Goal: Information Seeking & Learning: Learn about a topic

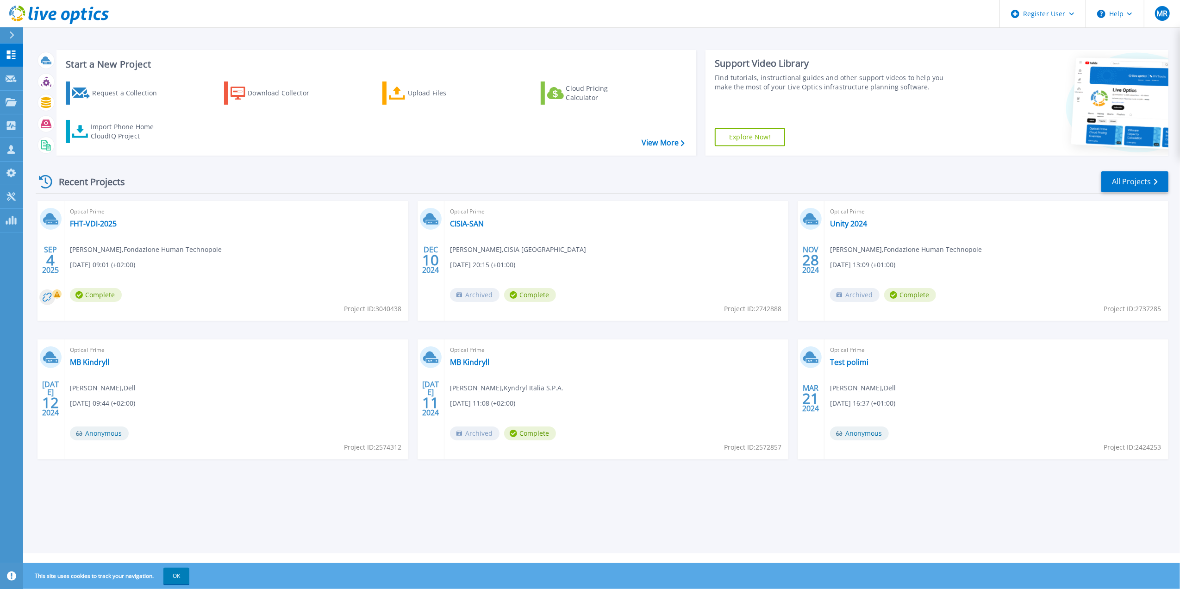
click at [678, 515] on div "Start a New Project Request a Collection Download Collector Upload Files Cloud …" at bounding box center [601, 276] width 1157 height 553
click at [109, 225] on link "FHT-VDI-2025" at bounding box center [93, 223] width 47 height 9
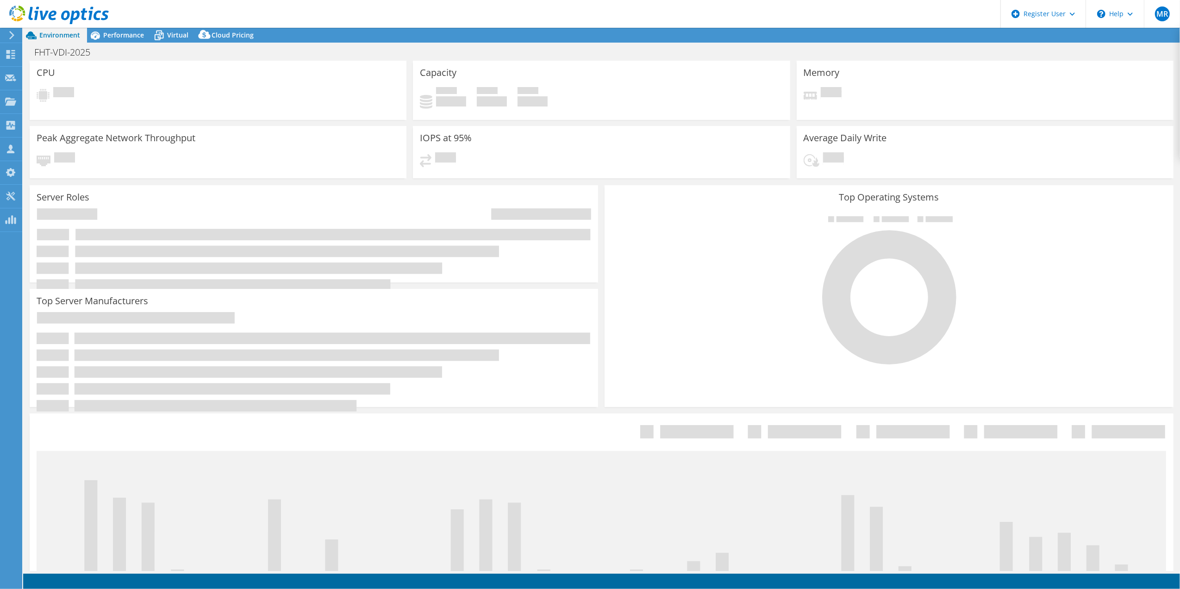
select select "USD"
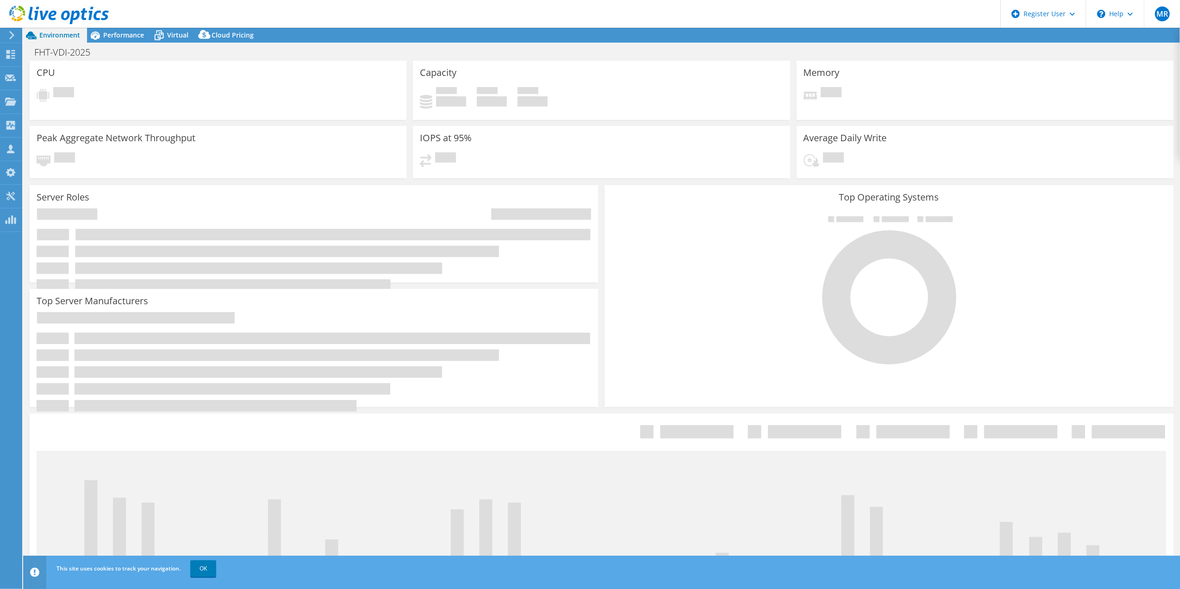
select select "USEast"
select select "EUR"
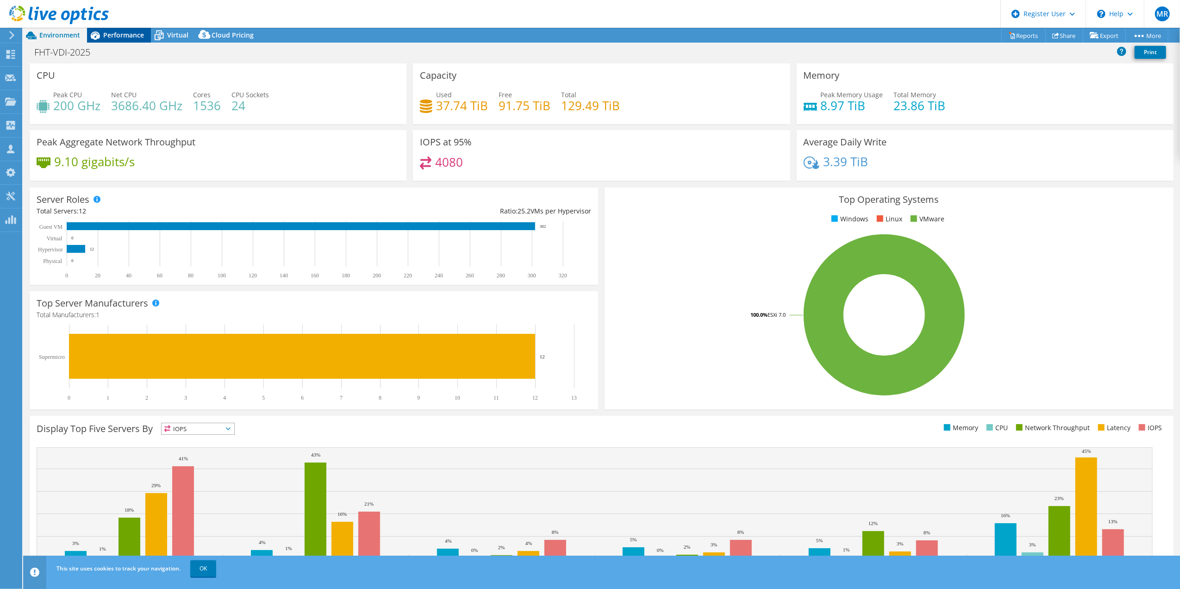
click at [126, 36] on span "Performance" at bounding box center [123, 35] width 41 height 9
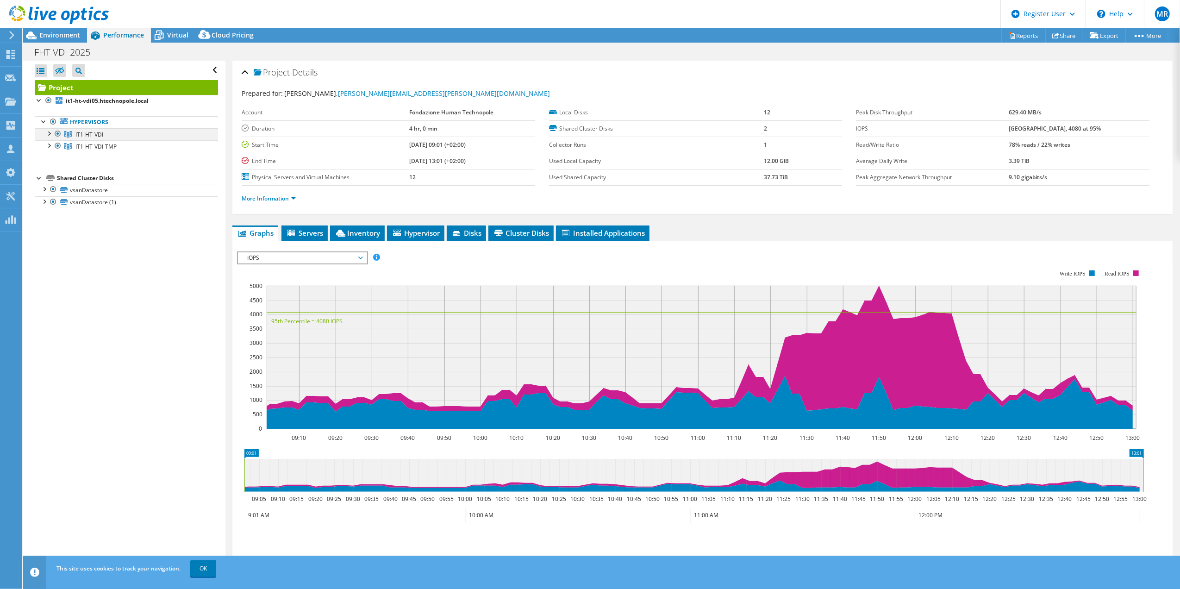
click at [46, 138] on div at bounding box center [48, 132] width 9 height 9
click at [46, 185] on div at bounding box center [48, 181] width 9 height 9
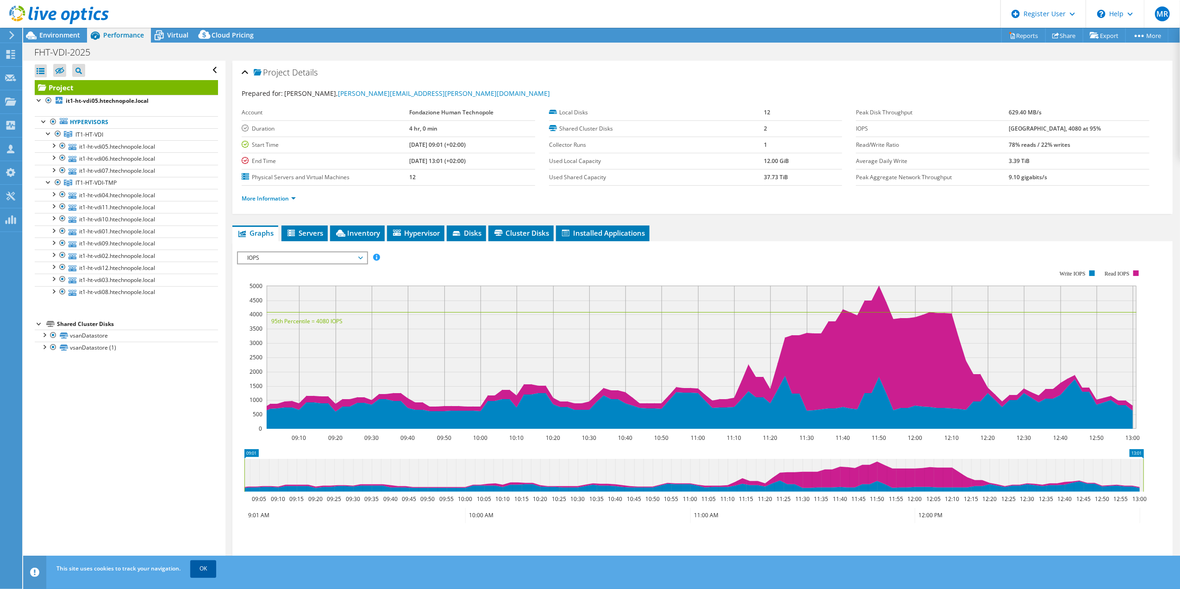
click at [200, 567] on link "OK" at bounding box center [203, 568] width 26 height 17
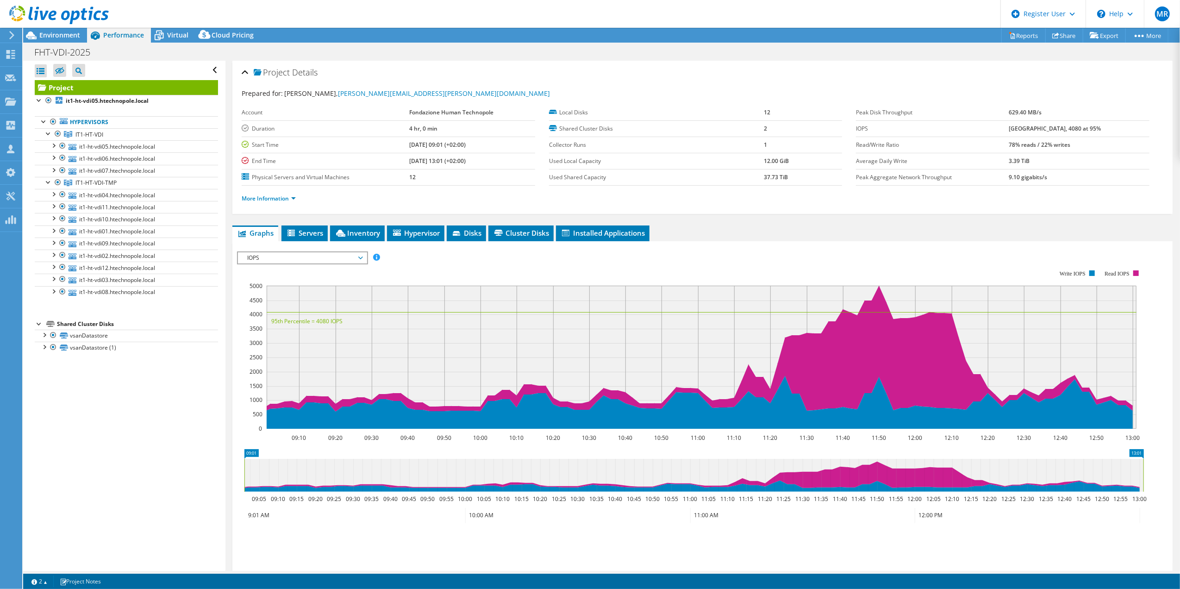
click at [361, 256] on span "IOPS" at bounding box center [302, 257] width 119 height 11
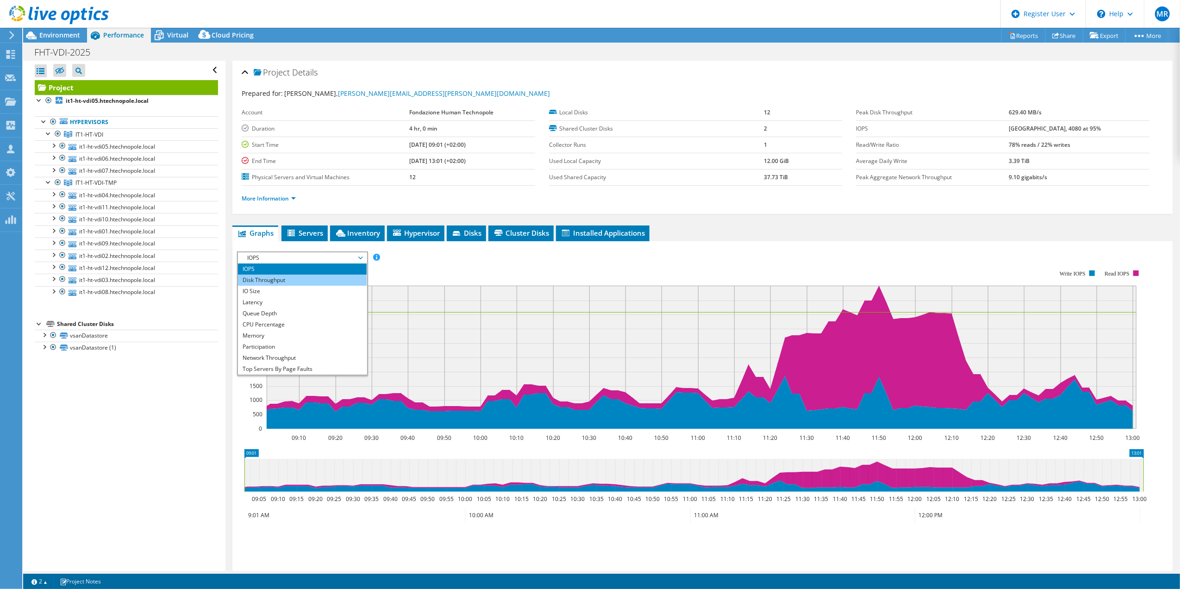
click at [325, 278] on li "Disk Throughput" at bounding box center [302, 280] width 128 height 11
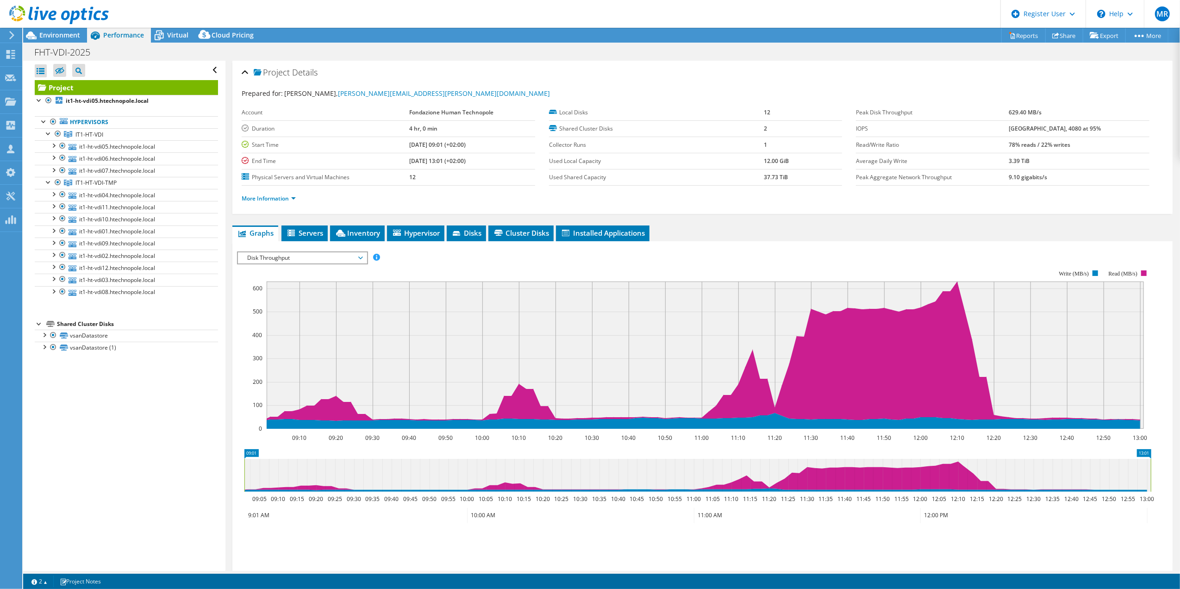
click at [358, 259] on span "Disk Throughput" at bounding box center [302, 257] width 119 height 11
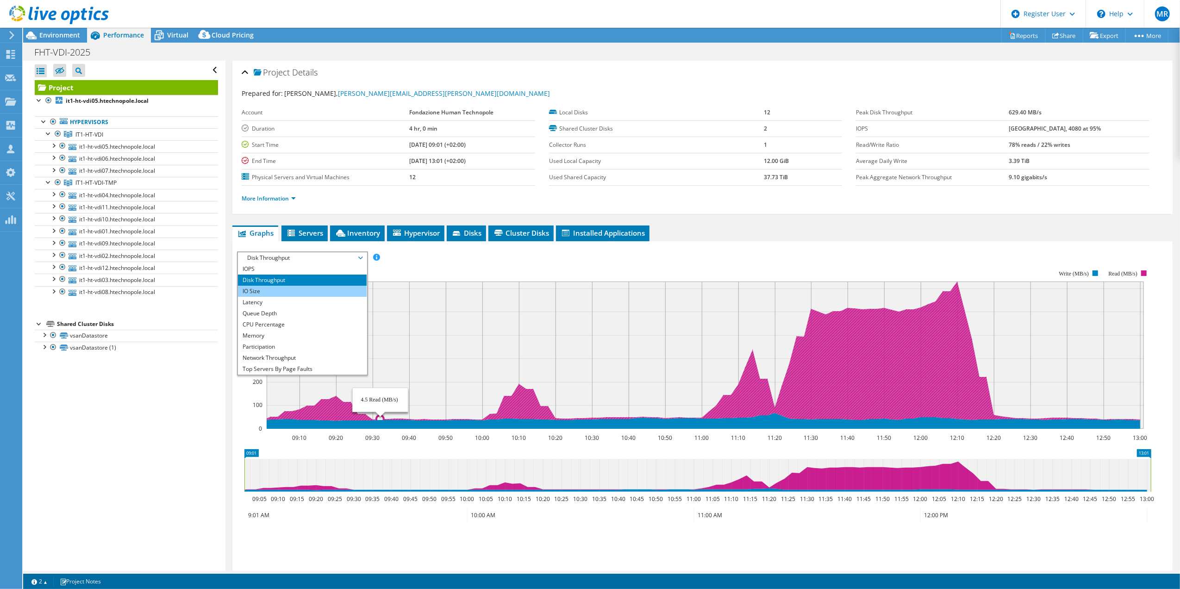
click at [296, 288] on li "IO Size" at bounding box center [302, 291] width 128 height 11
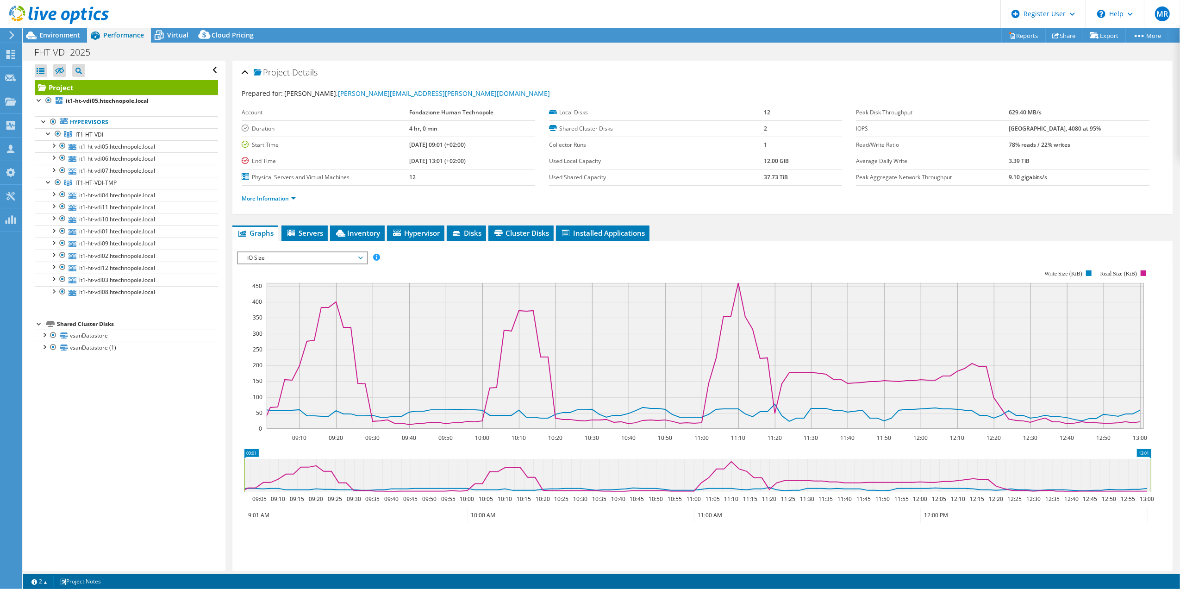
click at [360, 262] on span "IO Size" at bounding box center [302, 257] width 119 height 11
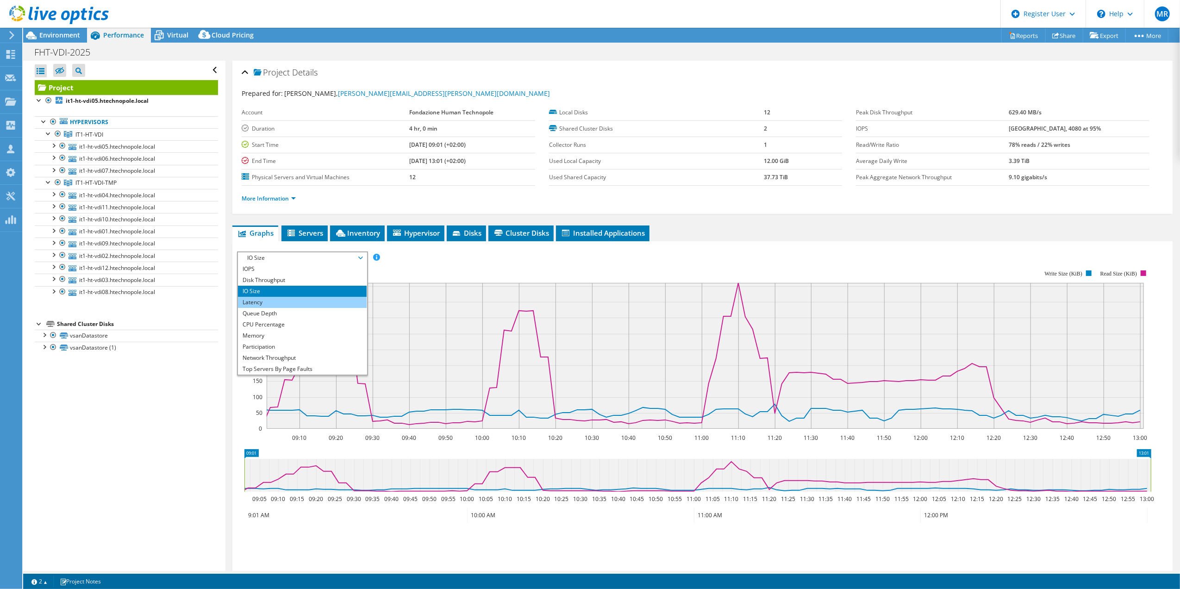
click at [340, 304] on li "Latency" at bounding box center [302, 302] width 128 height 11
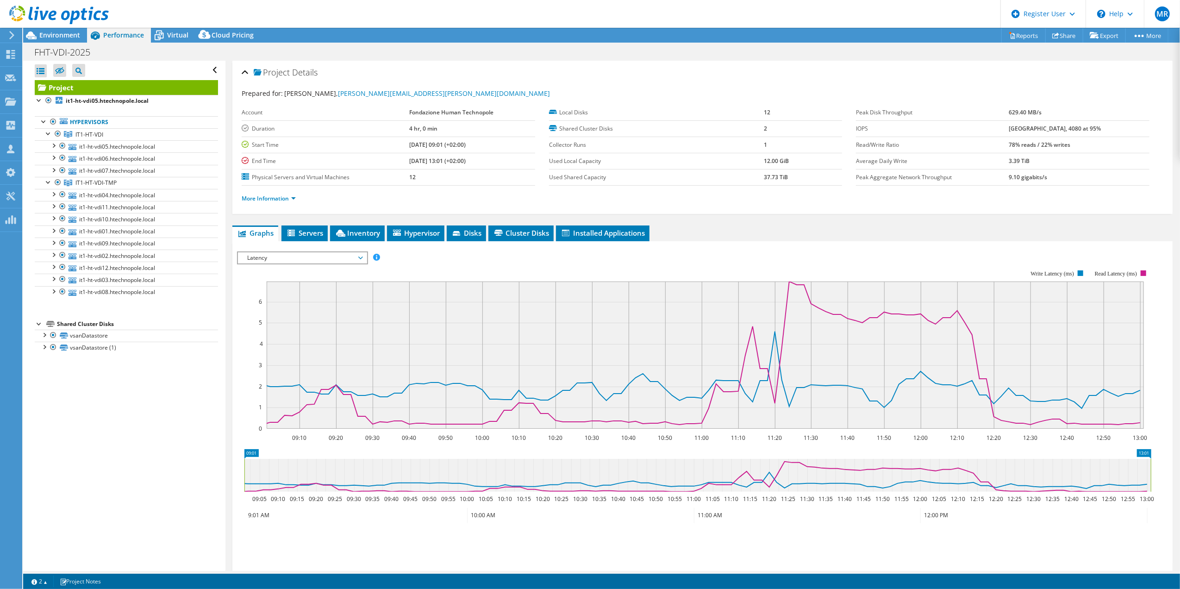
click at [358, 258] on span "Latency" at bounding box center [302, 257] width 119 height 11
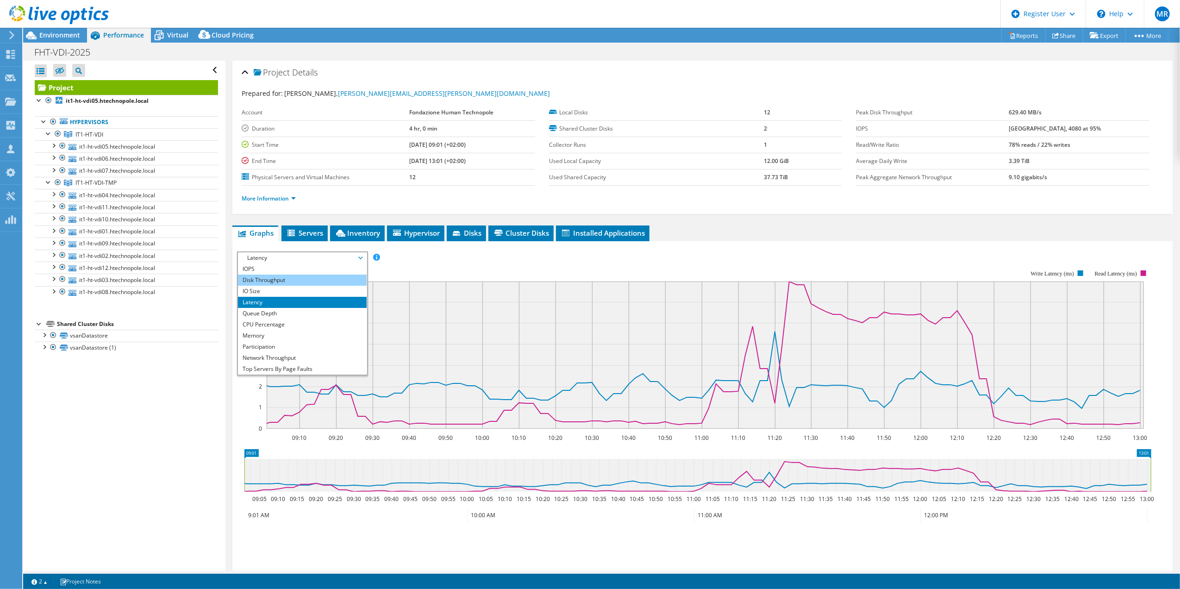
click at [332, 275] on li "Disk Throughput" at bounding box center [302, 280] width 128 height 11
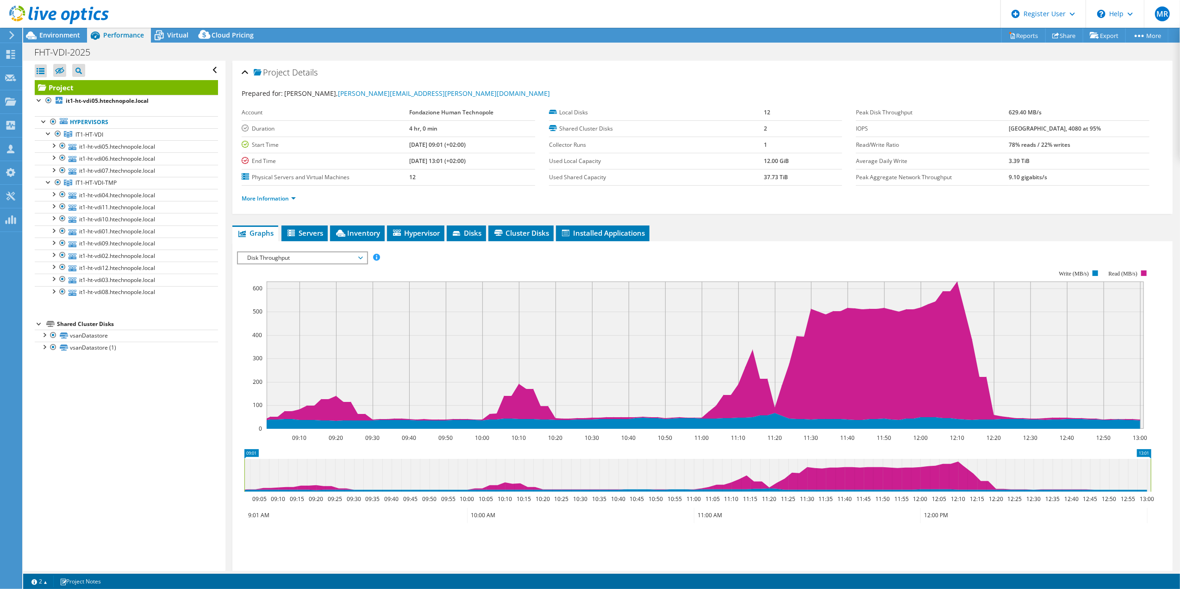
click at [356, 262] on span "Disk Throughput" at bounding box center [302, 257] width 119 height 11
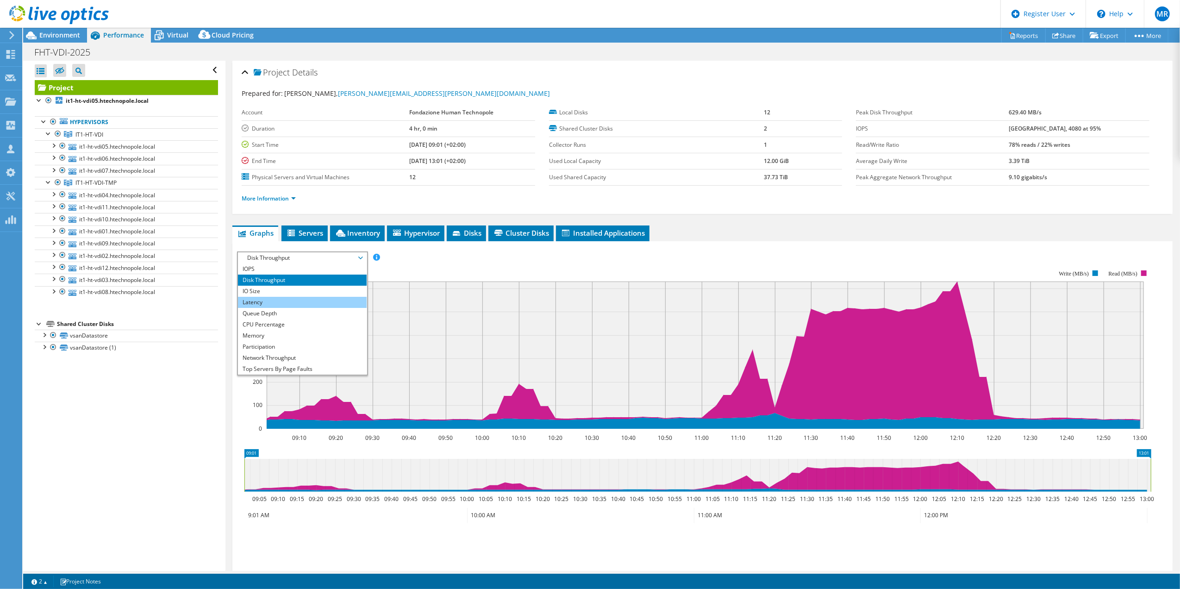
click at [329, 301] on li "Latency" at bounding box center [302, 302] width 128 height 11
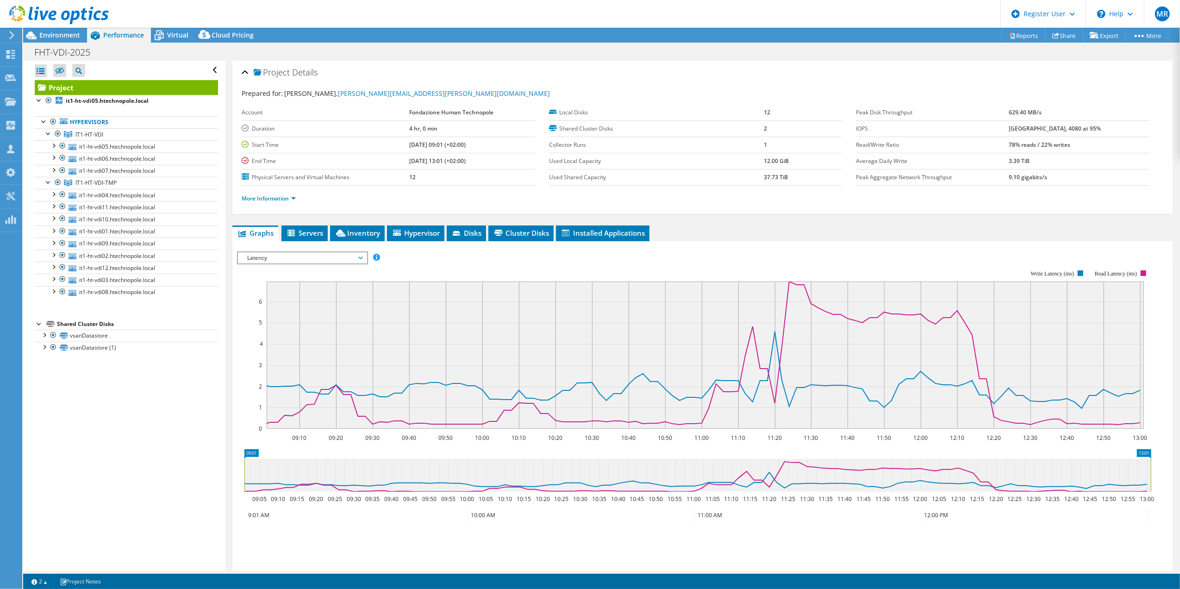
click at [345, 256] on span "Latency" at bounding box center [302, 257] width 119 height 11
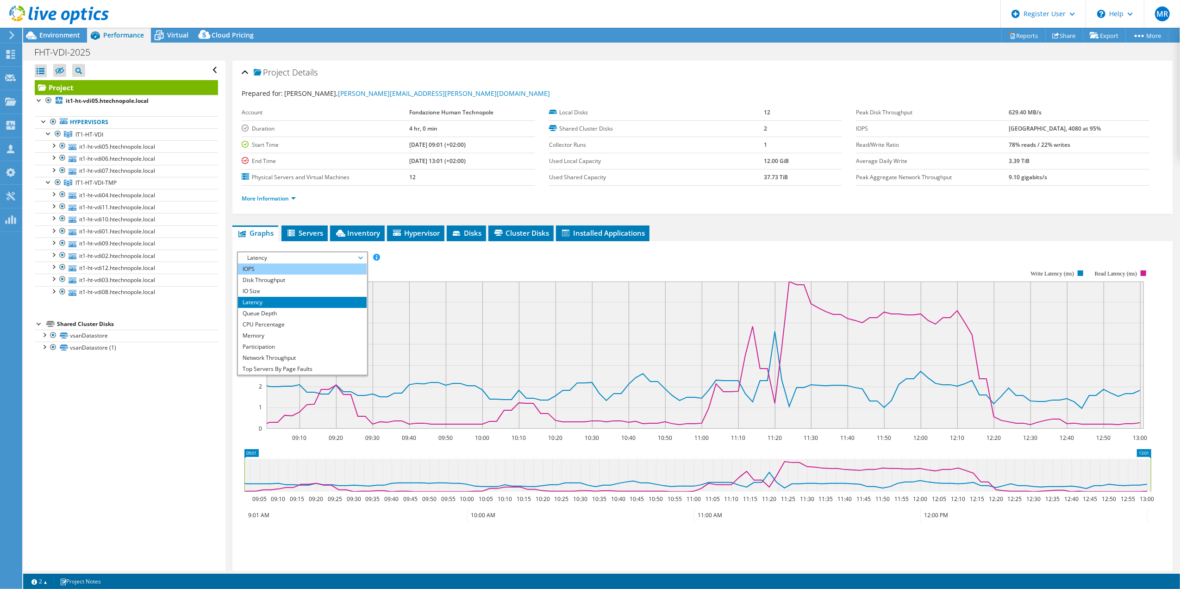
click at [319, 273] on li "IOPS" at bounding box center [302, 269] width 128 height 11
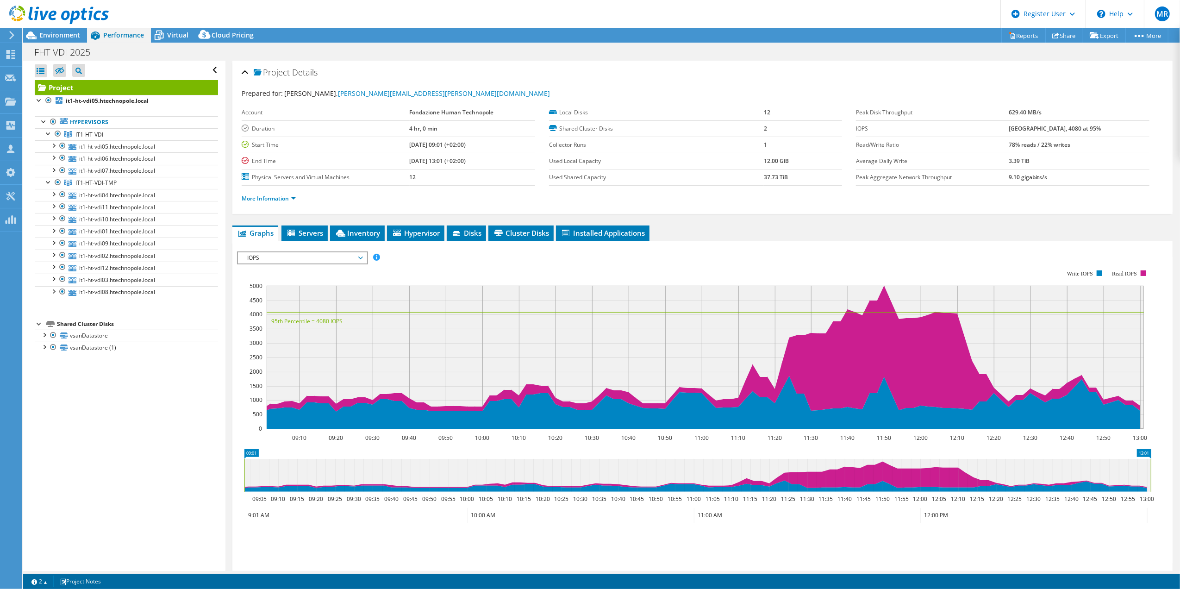
click at [312, 261] on span "IOPS" at bounding box center [302, 257] width 119 height 11
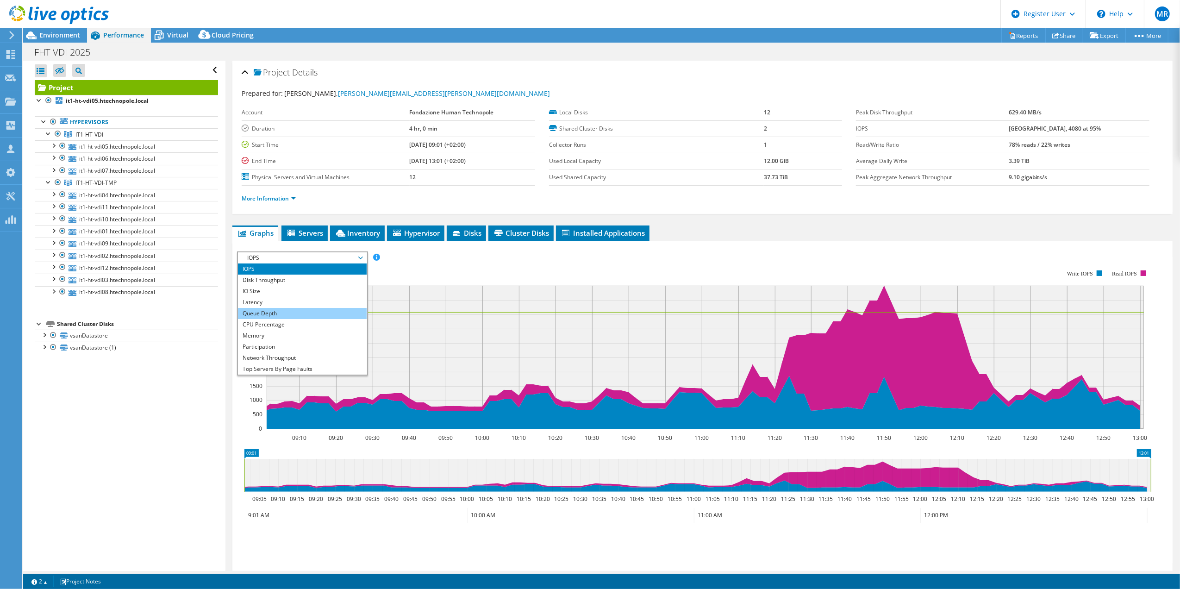
click at [285, 312] on li "Queue Depth" at bounding box center [302, 313] width 128 height 11
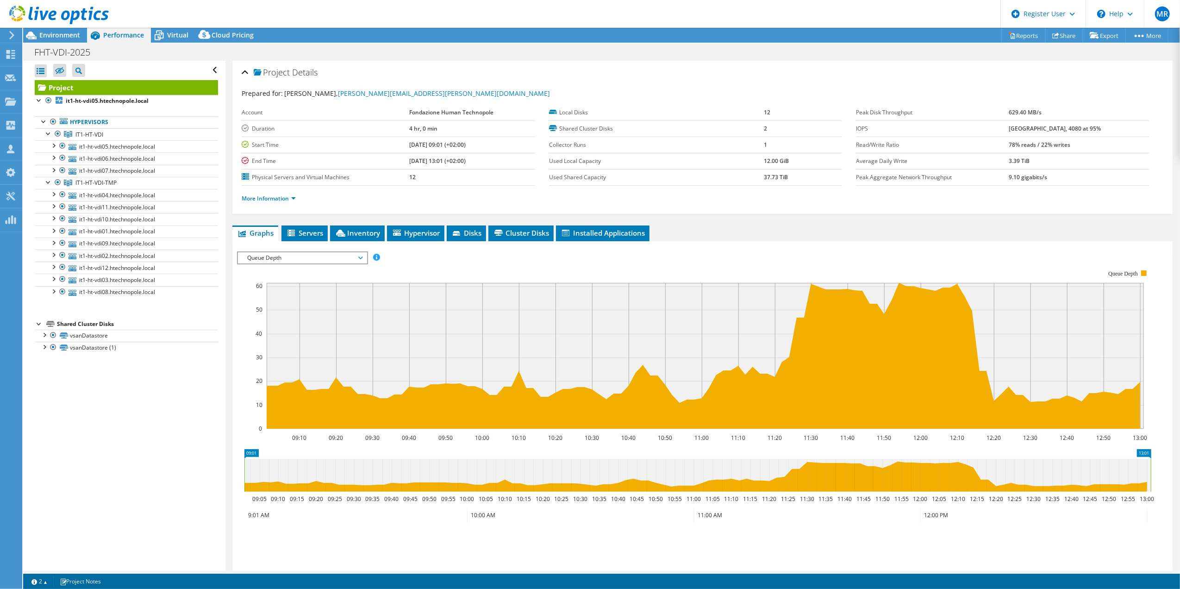
click at [360, 264] on span "Queue Depth" at bounding box center [302, 257] width 119 height 11
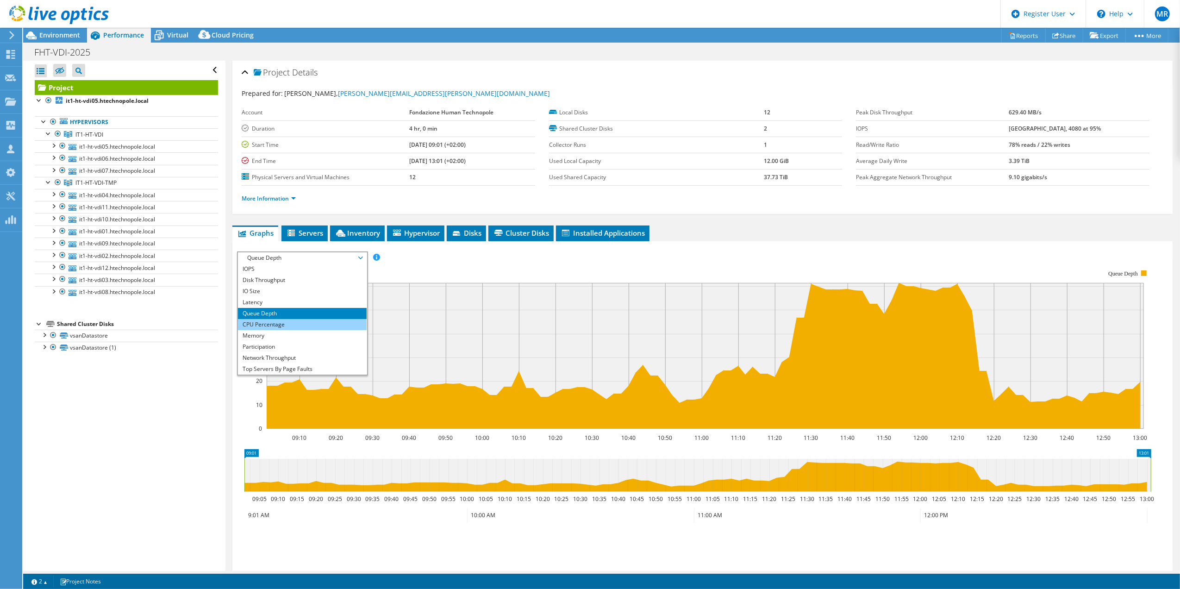
click at [311, 322] on li "CPU Percentage" at bounding box center [302, 324] width 128 height 11
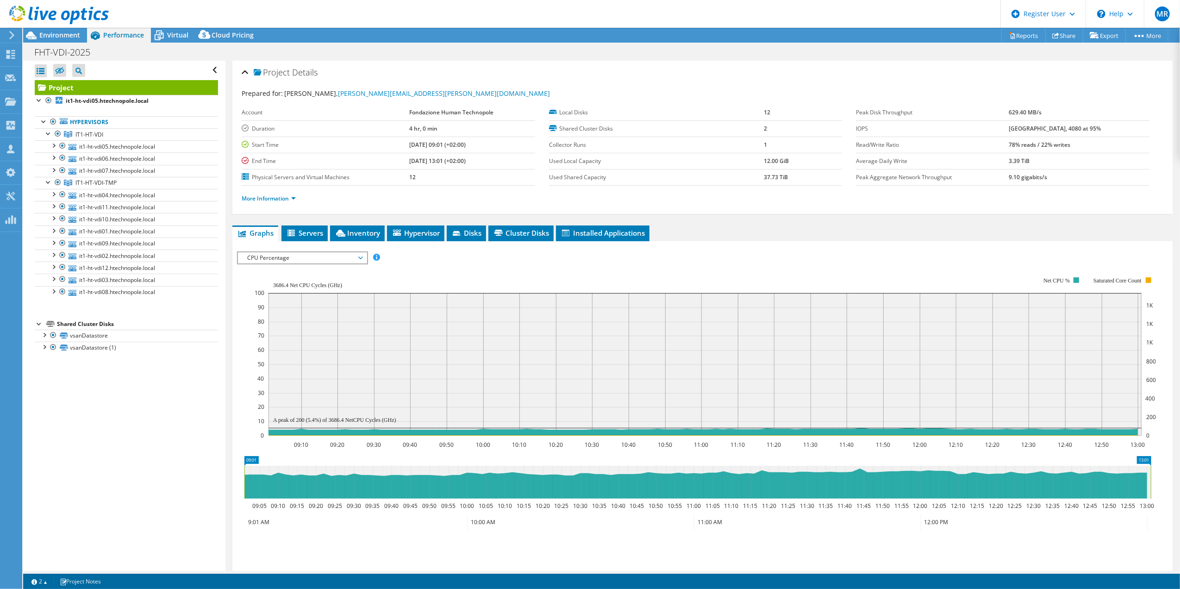
click at [352, 260] on span "CPU Percentage" at bounding box center [302, 257] width 119 height 11
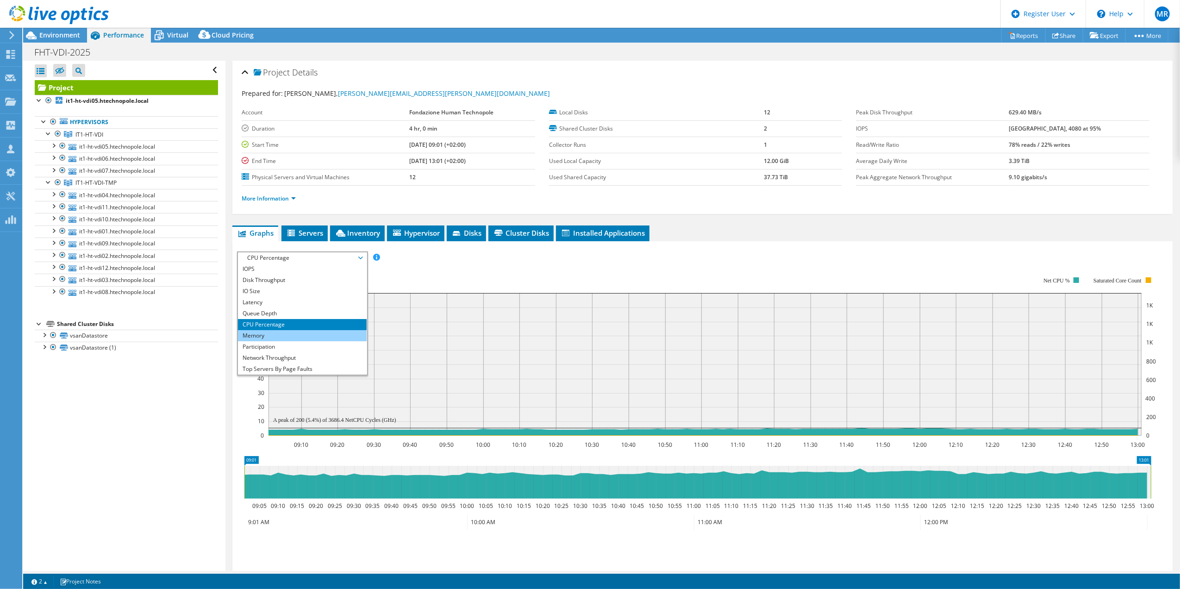
click at [308, 334] on li "Memory" at bounding box center [302, 335] width 128 height 11
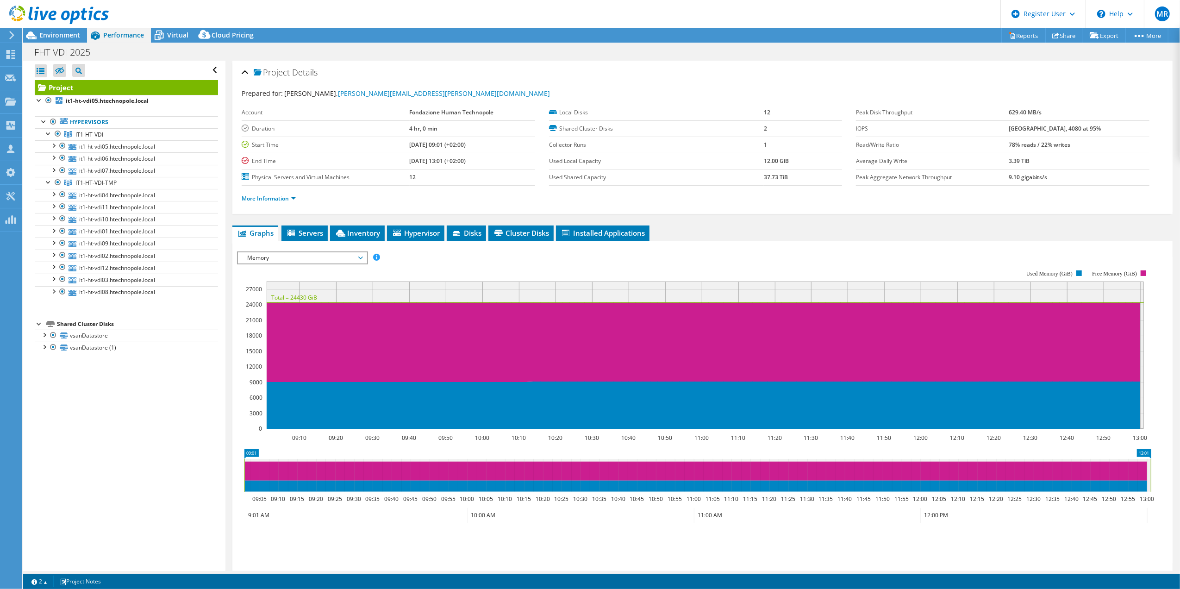
click at [359, 261] on span "Memory" at bounding box center [302, 257] width 119 height 11
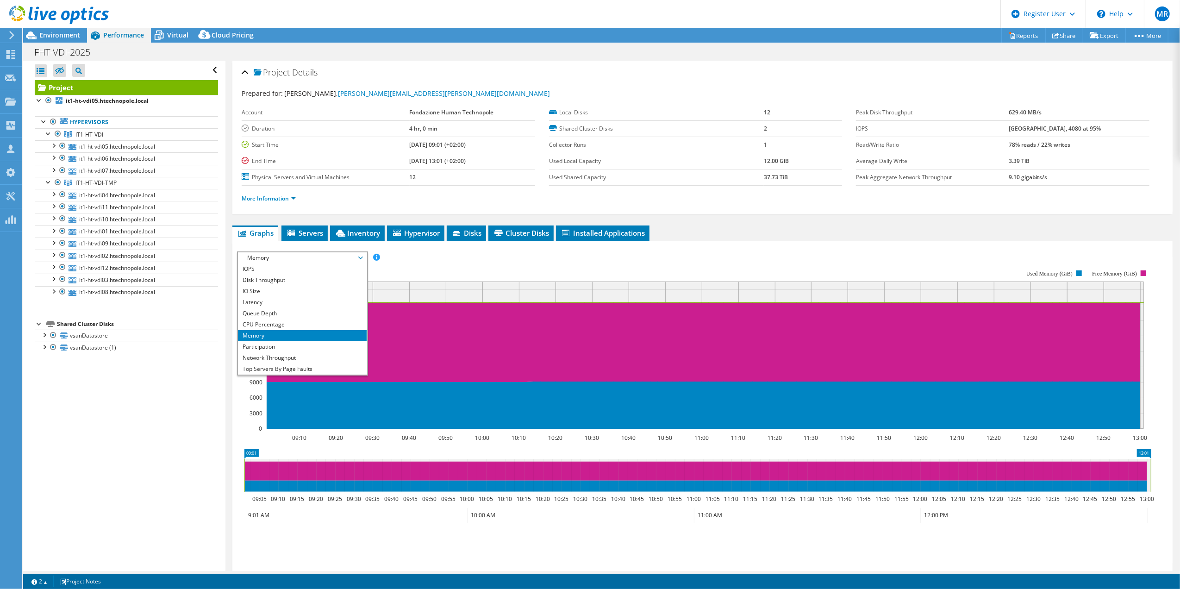
scroll to position [33, 0]
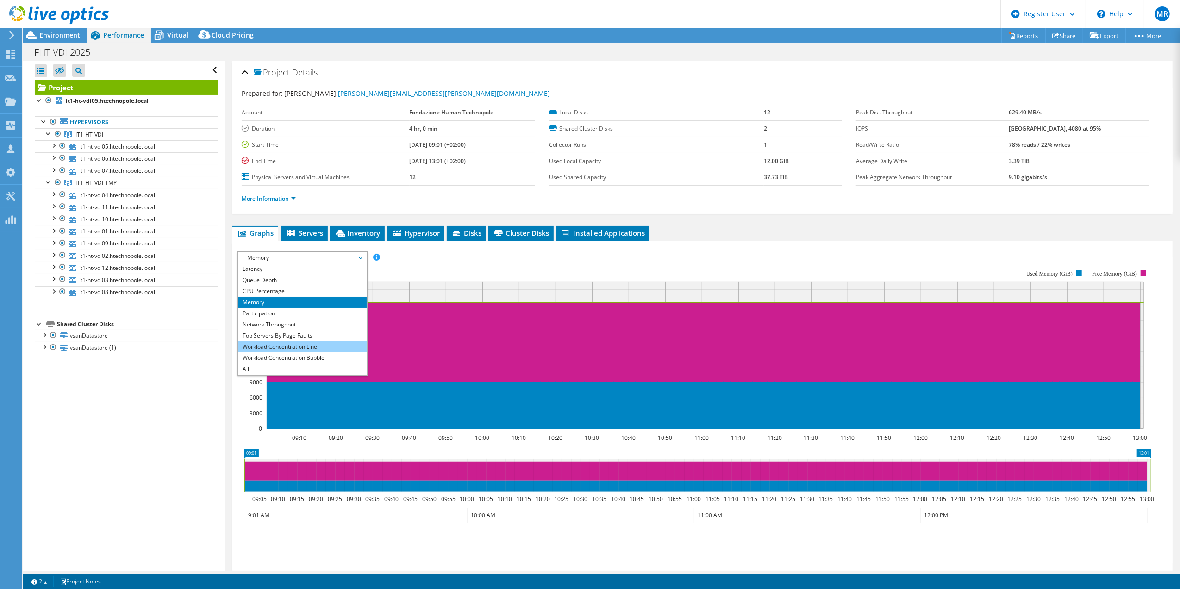
click at [288, 345] on li "Workload Concentration Line" at bounding box center [302, 346] width 128 height 11
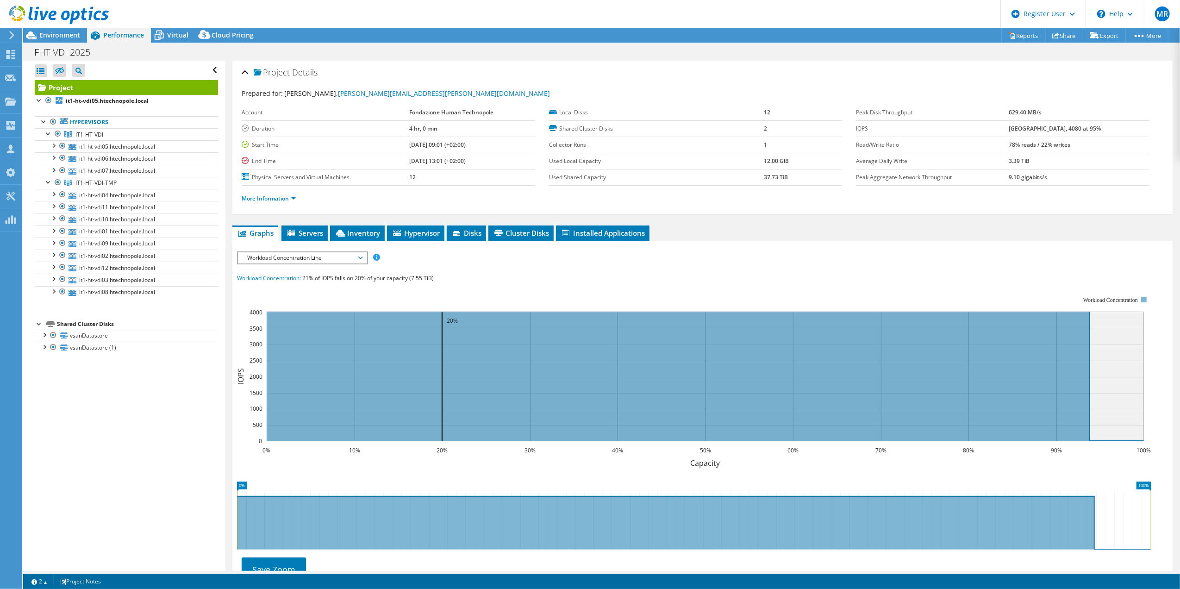
click at [56, 31] on div at bounding box center [54, 15] width 109 height 31
click at [56, 37] on span "Environment" at bounding box center [59, 35] width 41 height 9
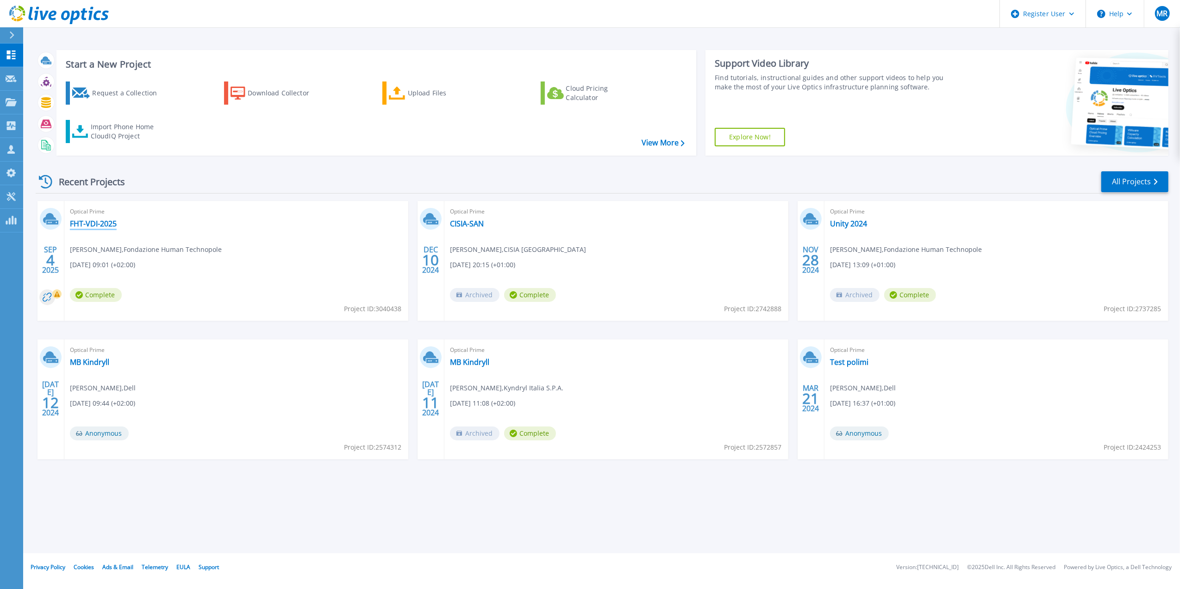
click at [86, 225] on link "FHT-VDI-2025" at bounding box center [93, 223] width 47 height 9
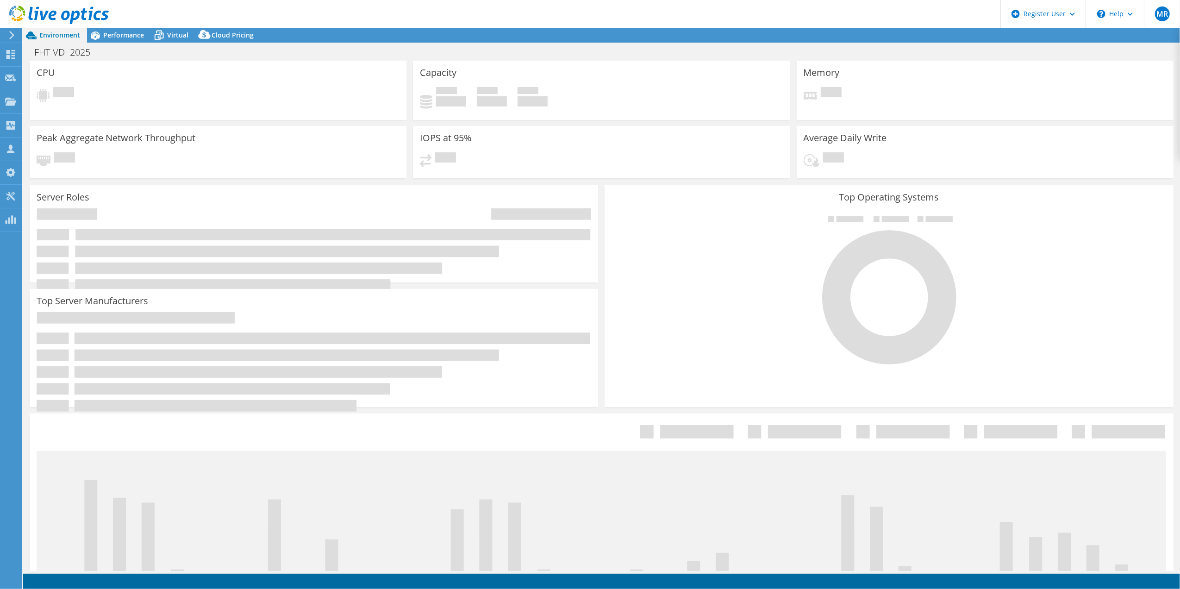
select select "USEast"
select select "EUR"
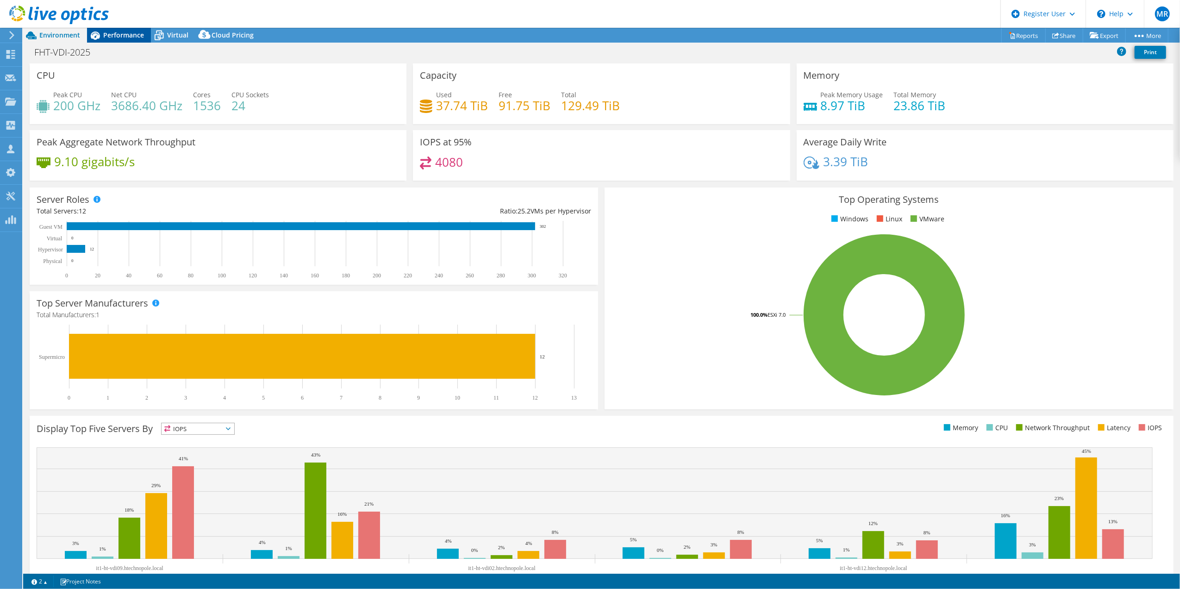
click at [120, 32] on span "Performance" at bounding box center [123, 35] width 41 height 9
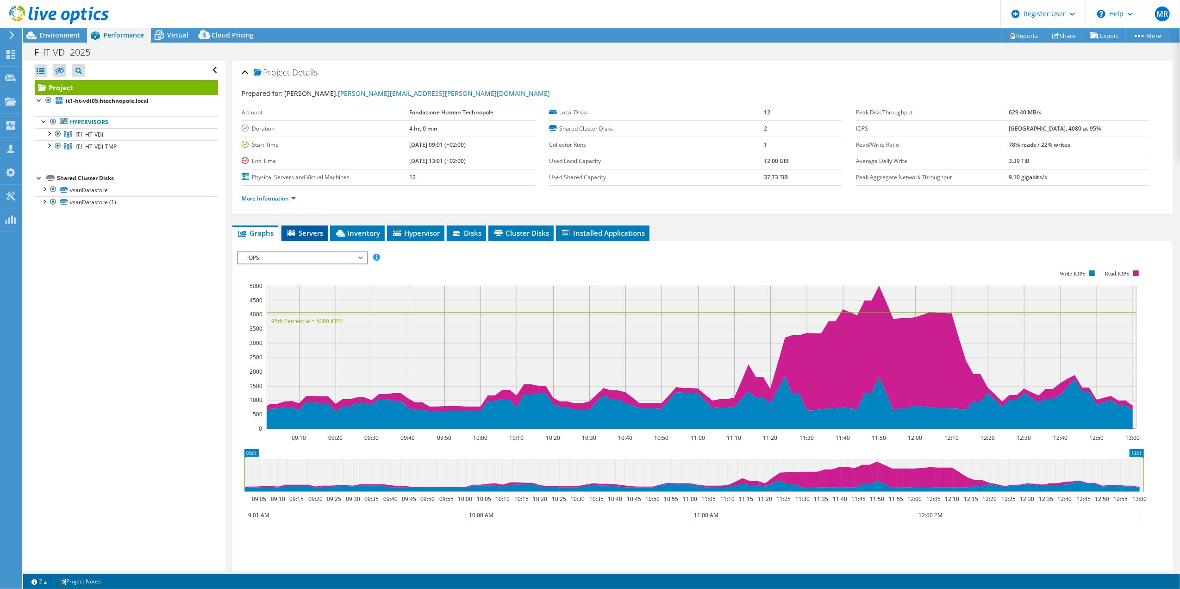
click at [316, 236] on span "Servers" at bounding box center [304, 232] width 37 height 9
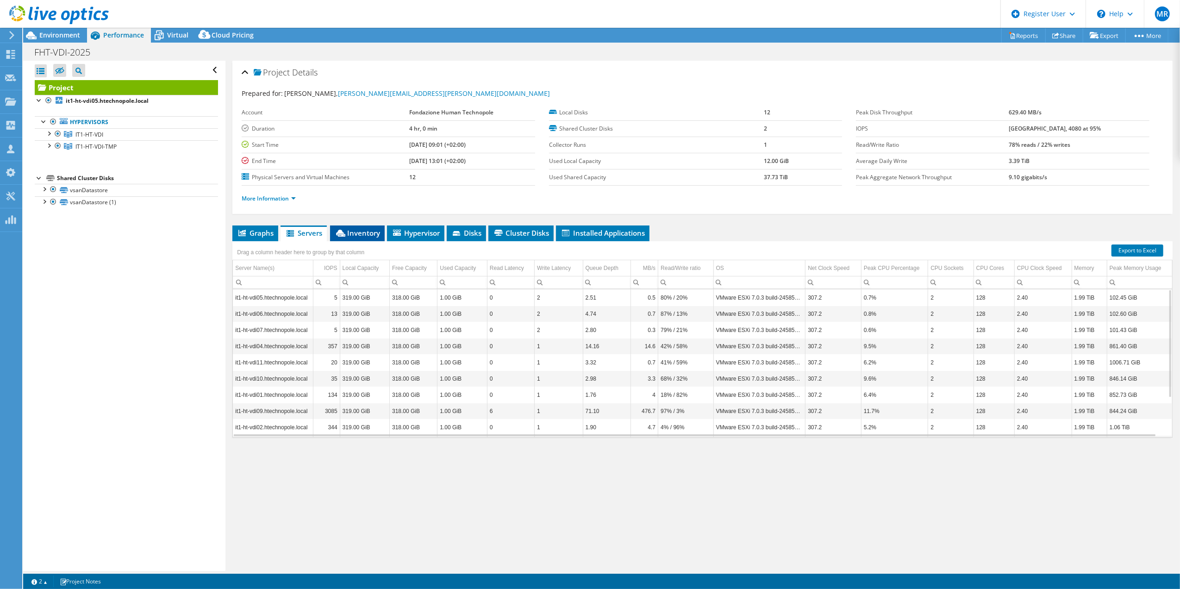
click at [375, 231] on span "Inventory" at bounding box center [357, 232] width 45 height 9
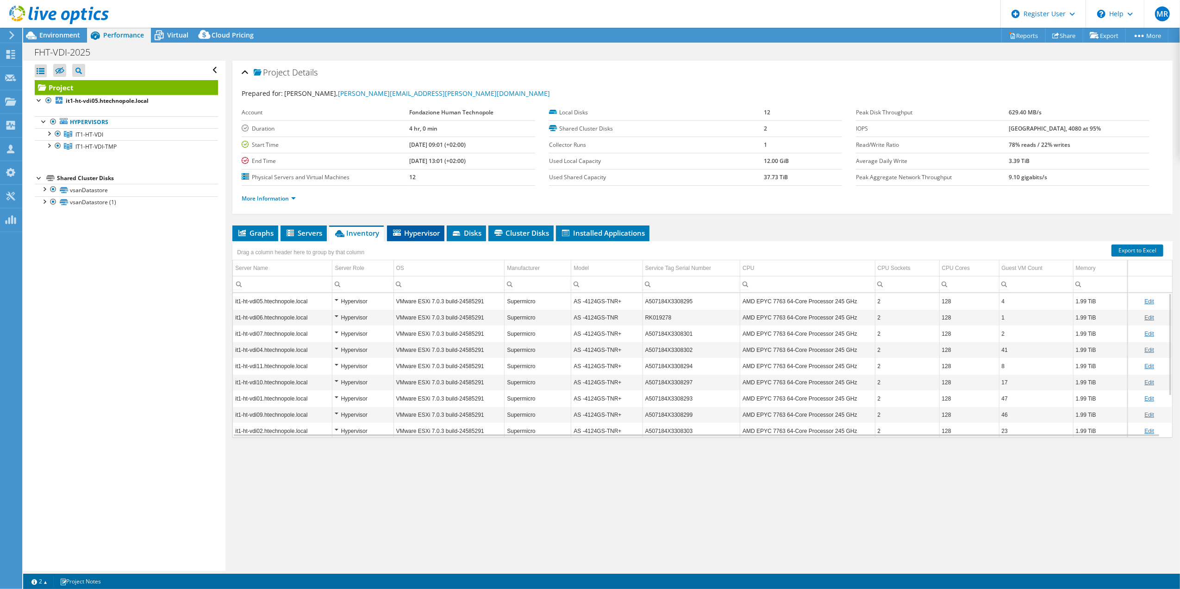
click at [418, 241] on li "Hypervisor" at bounding box center [415, 234] width 57 height 16
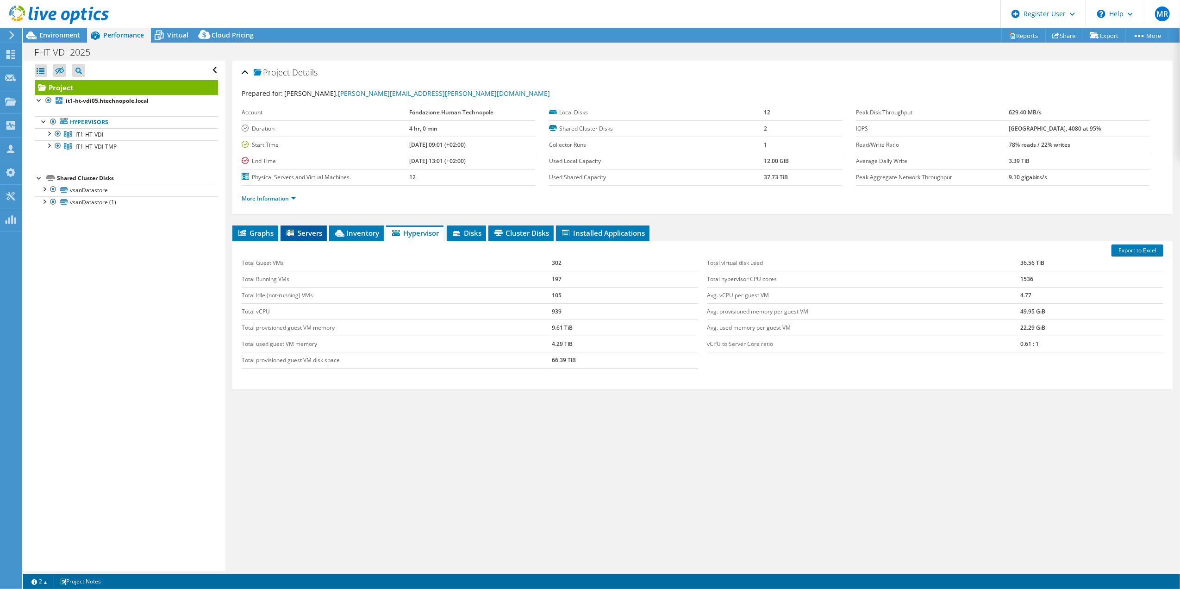
click at [304, 232] on span "Servers" at bounding box center [303, 232] width 37 height 9
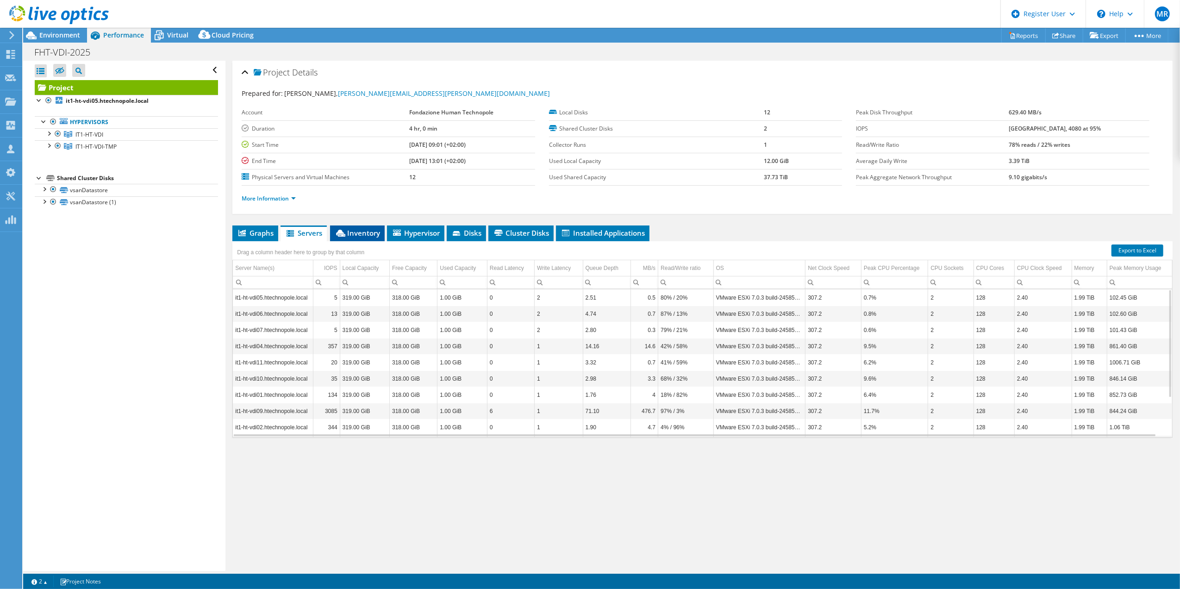
click at [361, 235] on span "Inventory" at bounding box center [357, 232] width 45 height 9
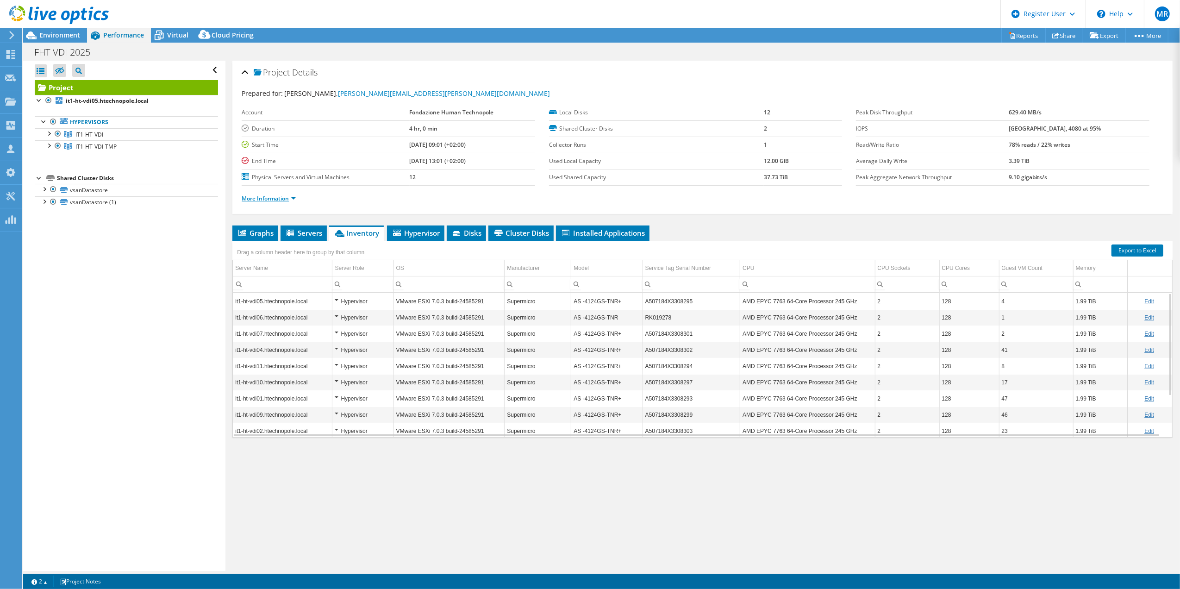
click at [295, 201] on link "More Information" at bounding box center [269, 199] width 54 height 8
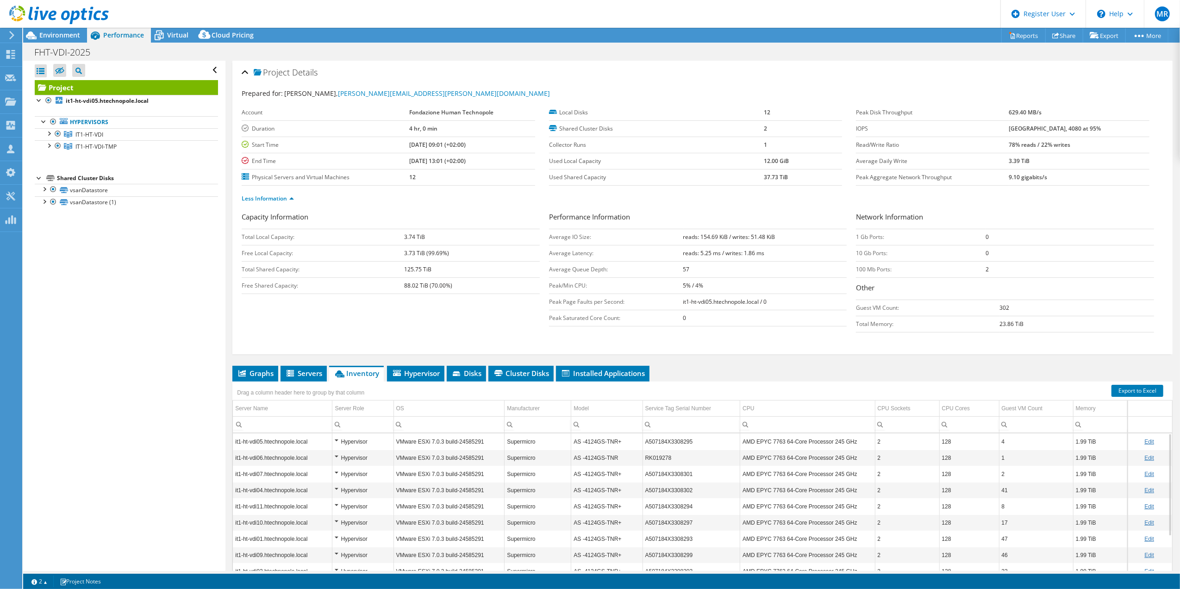
click at [761, 445] on td "AMD EPYC 7763 64-Core Processor 245 GHz" at bounding box center [808, 441] width 135 height 16
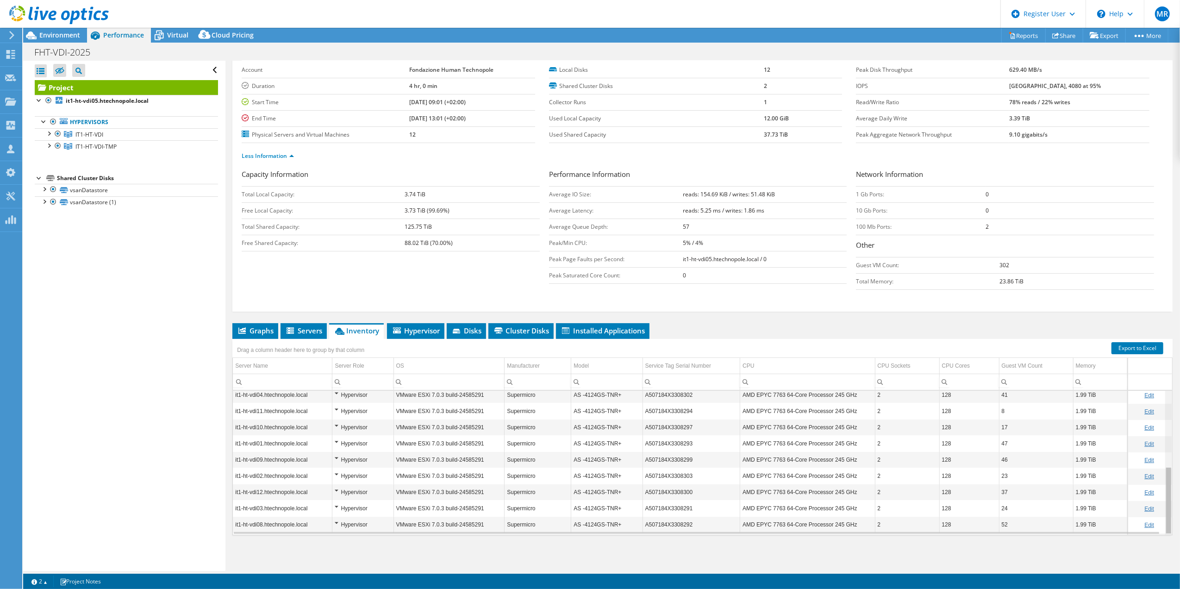
scroll to position [160, 0]
drag, startPoint x: 1160, startPoint y: 453, endPoint x: 1164, endPoint y: 563, distance: 110.3
click at [1164, 563] on body "MR Dell User [PERSON_NAME] [PERSON_NAME][EMAIL_ADDRESS][DOMAIN_NAME] Dell My Pr…" at bounding box center [590, 294] width 1180 height 589
click at [819, 462] on td "AMD EPYC 7763 64-Core Processor 245 GHz" at bounding box center [808, 458] width 135 height 16
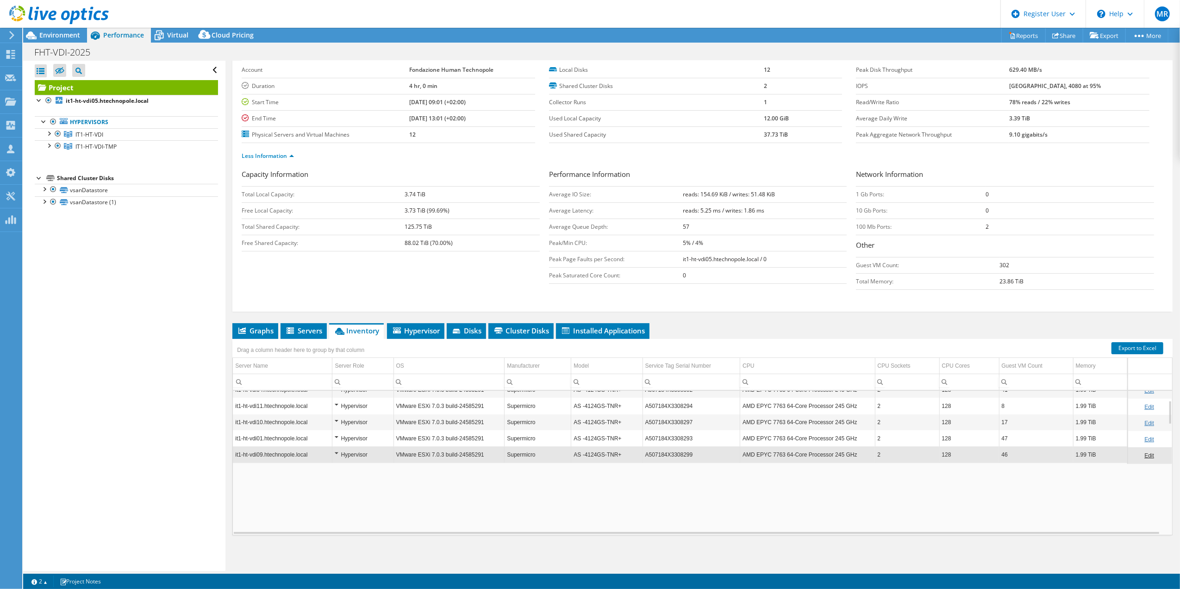
click at [819, 462] on td "AMD EPYC 7763 64-Core Processor 245 GHz" at bounding box center [808, 454] width 135 height 16
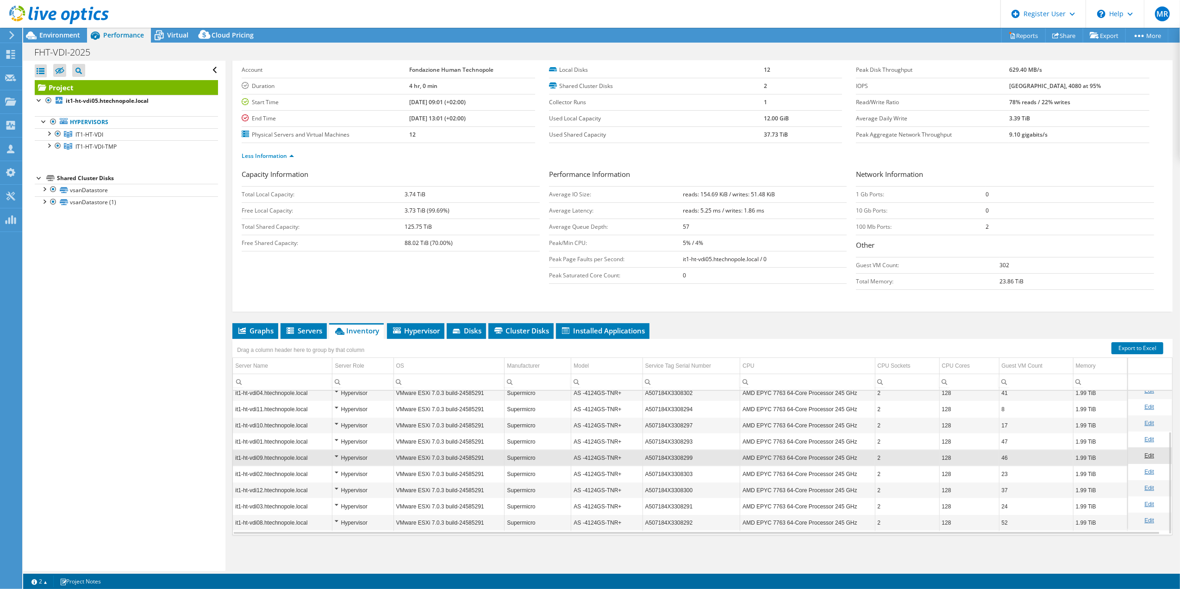
scroll to position [56, 0]
